Goal: Task Accomplishment & Management: Use online tool/utility

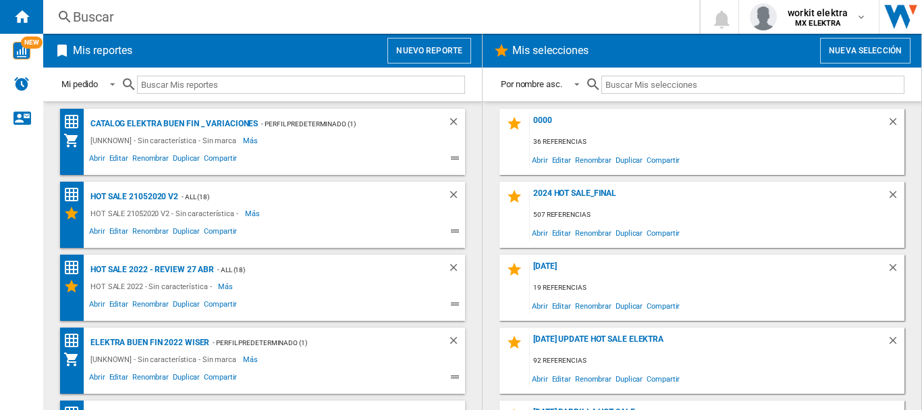
click at [427, 64] on div "Mis reportes Nuevo reporte" at bounding box center [262, 51] width 439 height 34
click at [429, 55] on button "Nuevo reporte" at bounding box center [430, 51] width 84 height 26
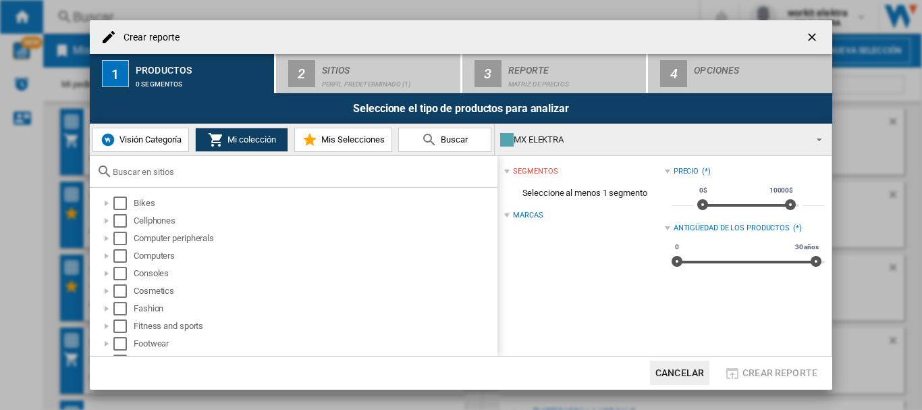
click at [808, 34] on ng-md-icon "getI18NText('BUTTONS.CLOSE_DIALOG')" at bounding box center [814, 38] width 16 height 16
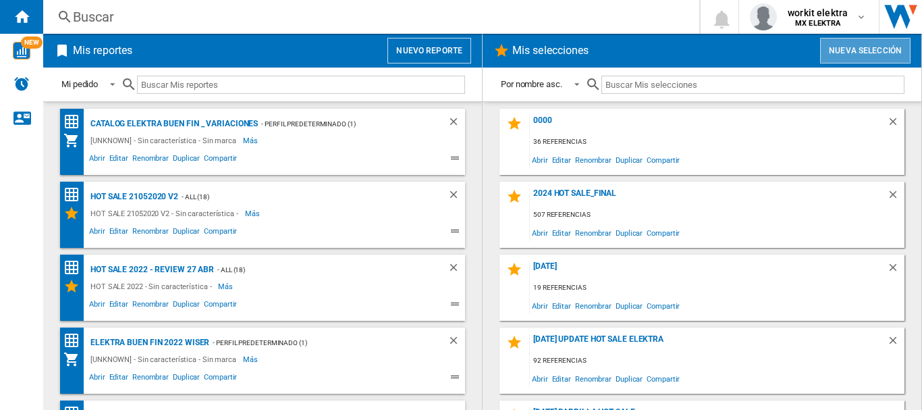
click at [855, 60] on button "Nueva selección" at bounding box center [865, 51] width 90 height 26
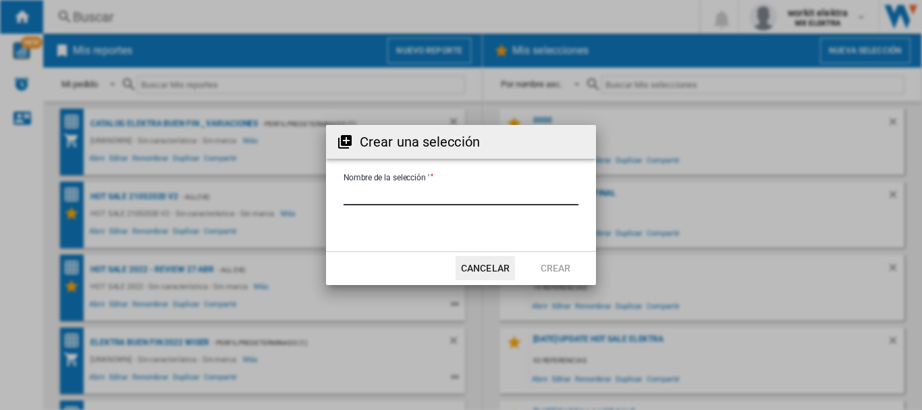
click at [454, 192] on input "Nombre de la selección '" at bounding box center [461, 195] width 235 height 20
type input "**********"
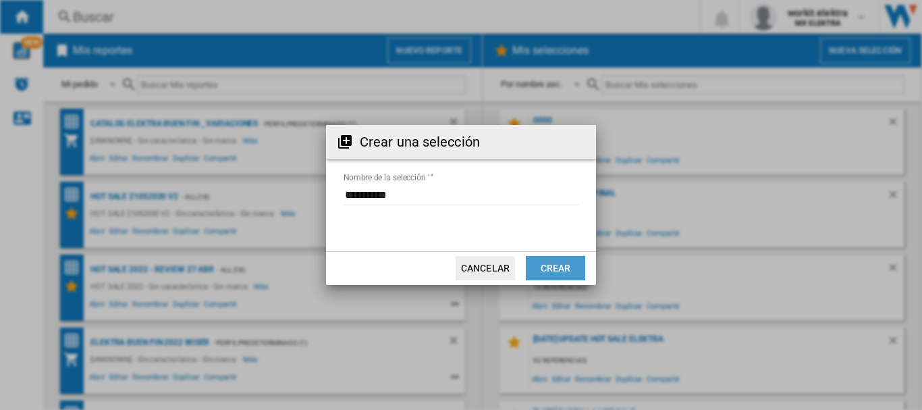
click at [542, 272] on button "Crear" at bounding box center [555, 268] width 59 height 24
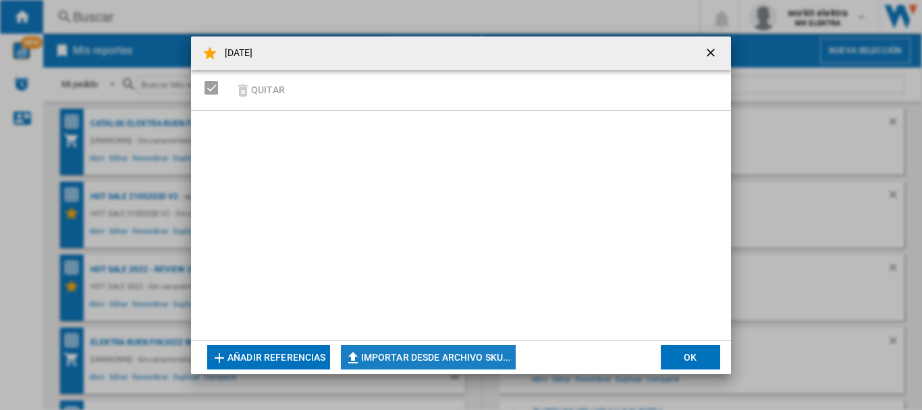
click at [453, 353] on button "Importar desde archivo SKU..." at bounding box center [428, 357] width 175 height 24
type input "**********"
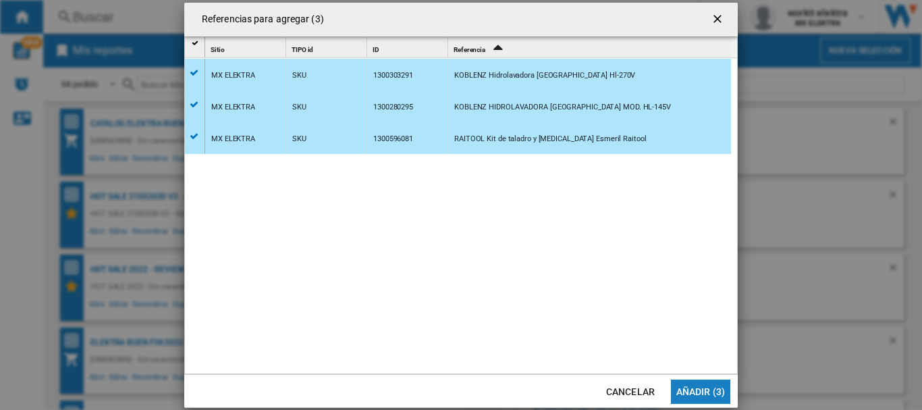
click at [698, 393] on button "Añadir (3)" at bounding box center [700, 391] width 59 height 24
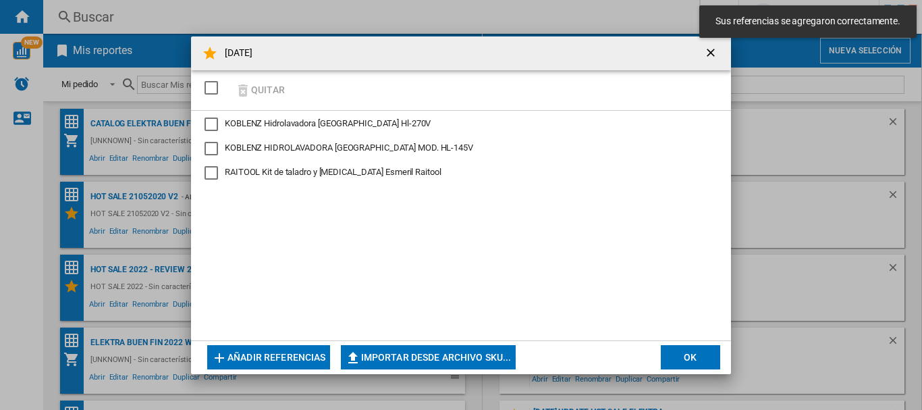
click at [209, 128] on div "KOBLENZ Hidrolavadora Koblenz Hl-270V" at bounding box center [212, 124] width 14 height 14
click at [209, 150] on div "KOBLENZ HIDROLAVADORA KOBLENZ MOD. HL-145V" at bounding box center [212, 149] width 14 height 14
click at [208, 167] on div "RAITOOL Kit de taladro y esmeriladora Esmeril Raitool" at bounding box center [212, 173] width 14 height 14
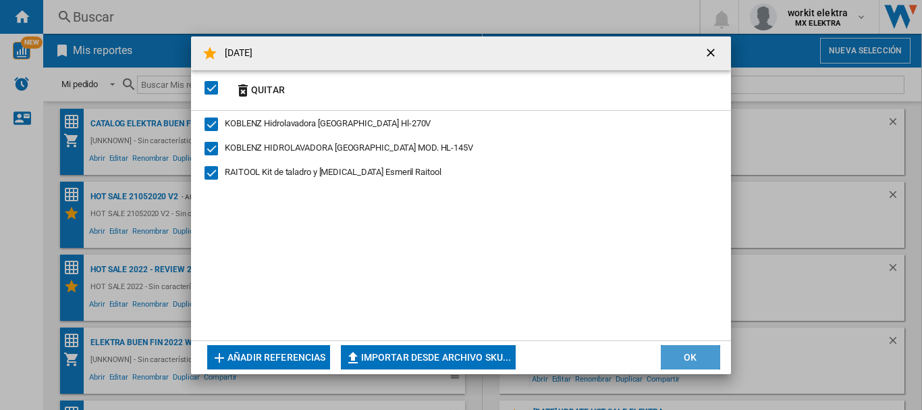
click at [679, 357] on button "OK" at bounding box center [690, 357] width 59 height 24
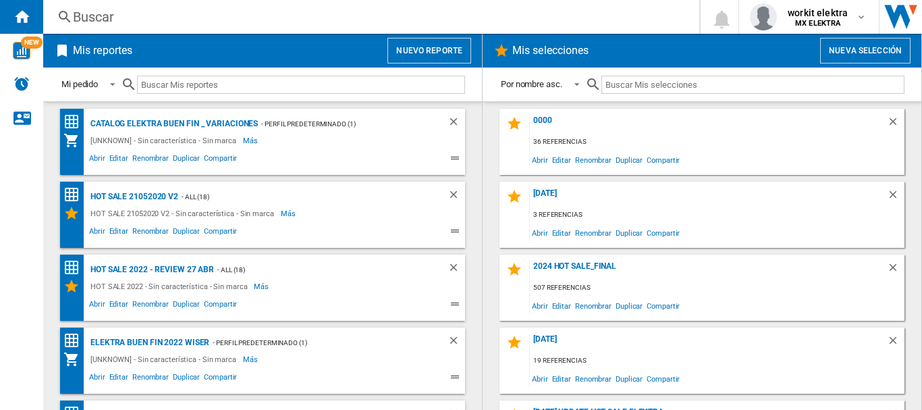
click at [660, 85] on input "text" at bounding box center [753, 85] width 303 height 18
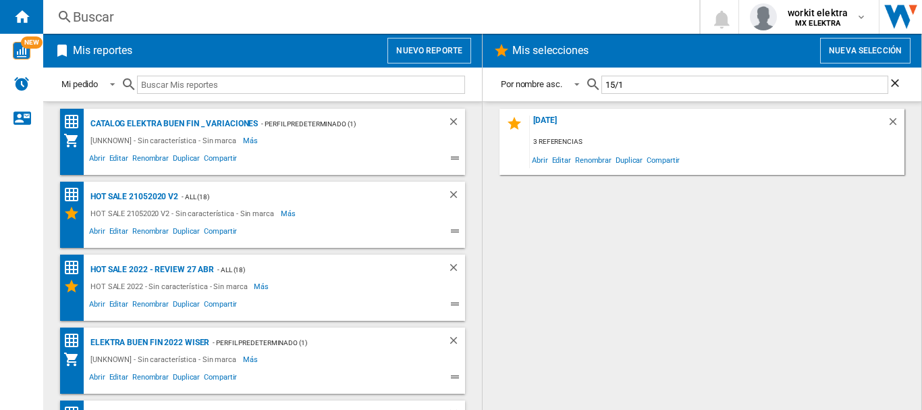
type input "15/1"
click at [548, 109] on div "[DATE] 3 referencias Abrir Editar Renombrar Duplicar Compartir" at bounding box center [702, 142] width 405 height 66
click at [549, 121] on div "[DATE]" at bounding box center [708, 124] width 357 height 18
